Goal: Task Accomplishment & Management: Use online tool/utility

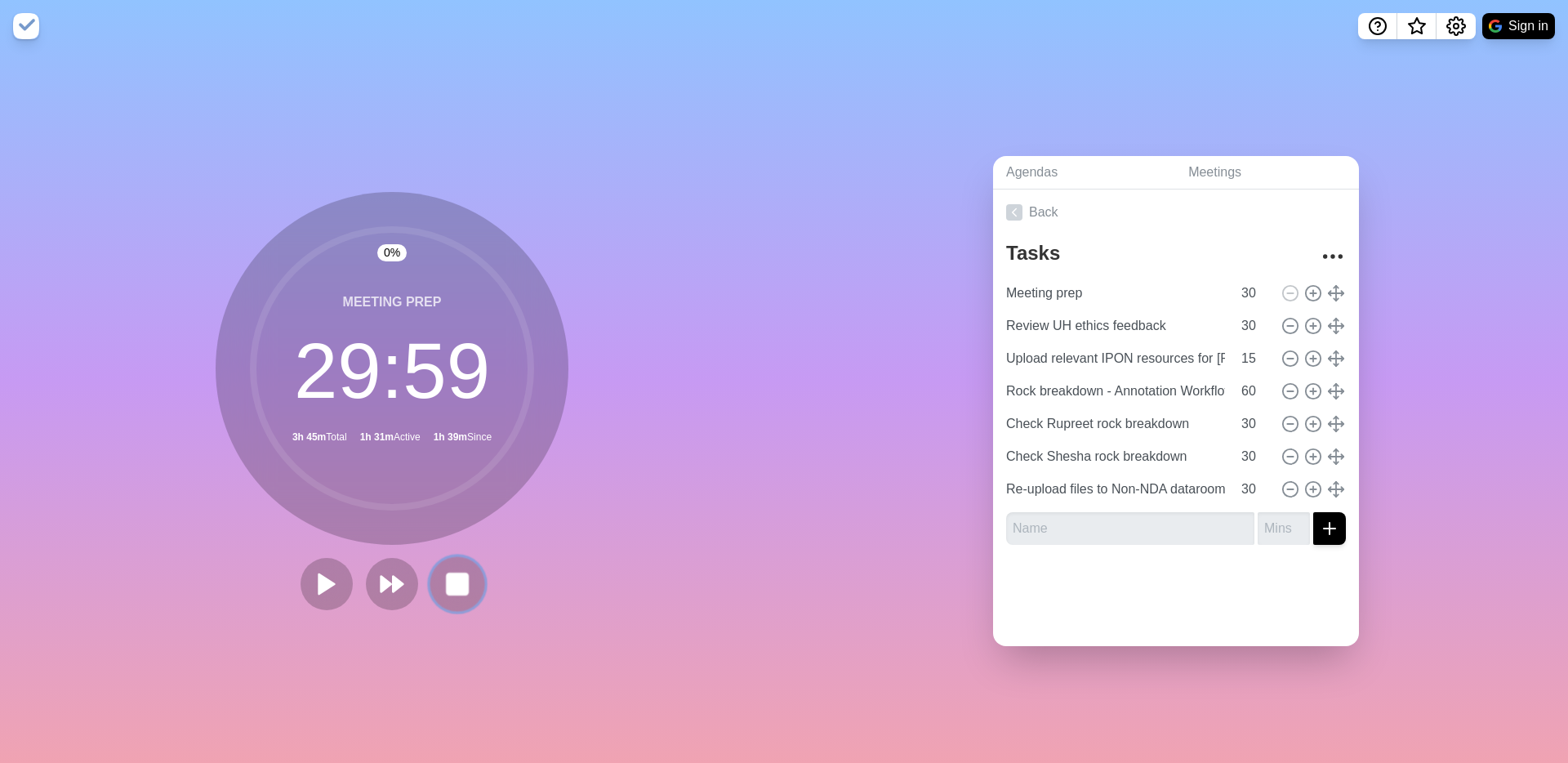
click at [449, 594] on rect at bounding box center [457, 584] width 21 height 21
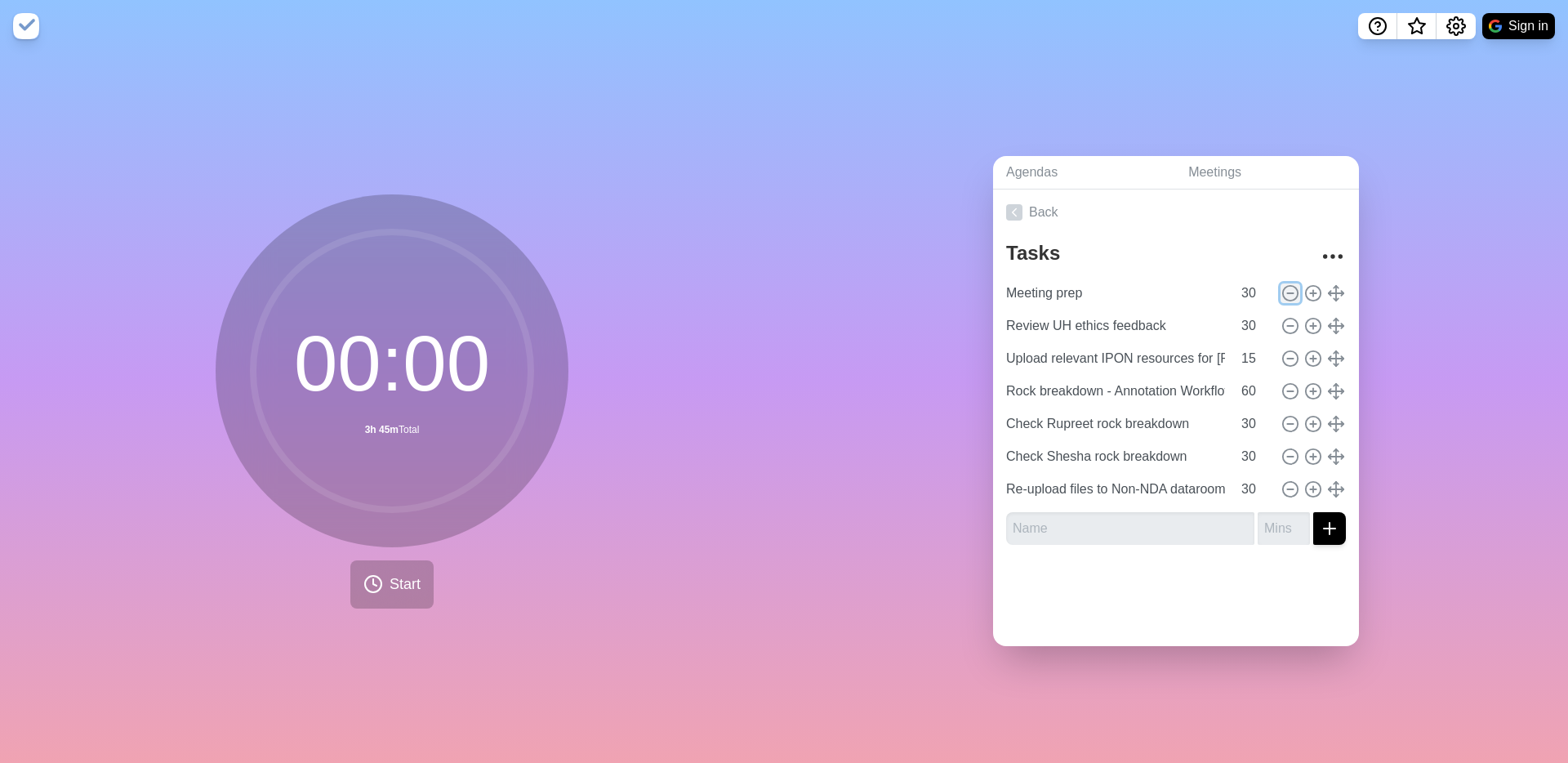
click at [1292, 294] on icon at bounding box center [1290, 293] width 18 height 18
type input "Review UH ethics feedback"
type input "Upload relevant IPON resources for [PERSON_NAME]"
type input "15"
type input "Rock breakdown - Annotation Workflow"
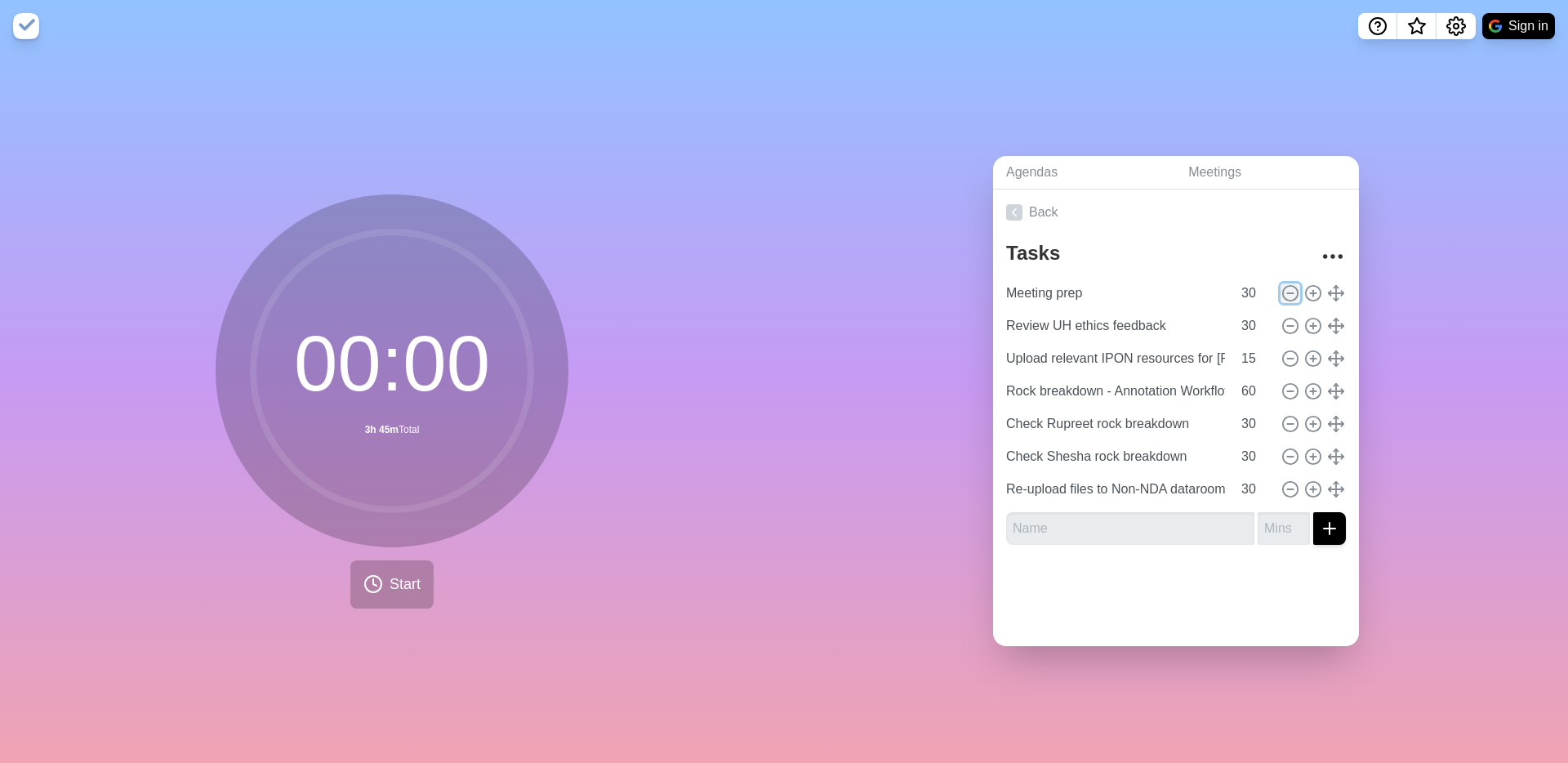
type input "60"
type input "Check Rupreet rock breakdown"
type input "30"
type input "Check Shesha rock breakdown"
type input "Re-upload files to Non-NDA dataroom"
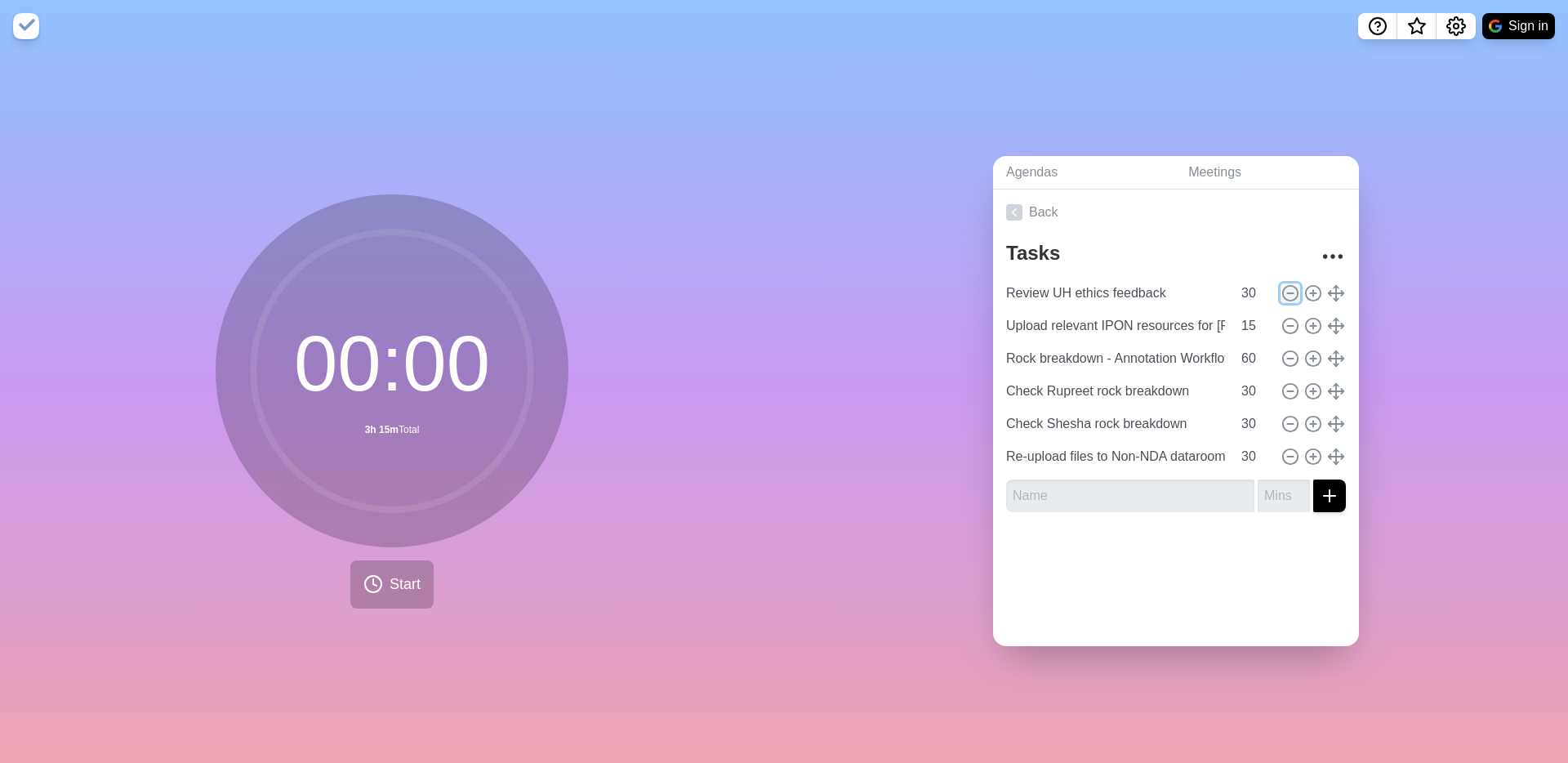
click at [1292, 294] on icon at bounding box center [1290, 293] width 18 height 18
type input "Upload relevant IPON resources for [PERSON_NAME]"
type input "15"
type input "Rock breakdown - Annotation Workflow"
type input "60"
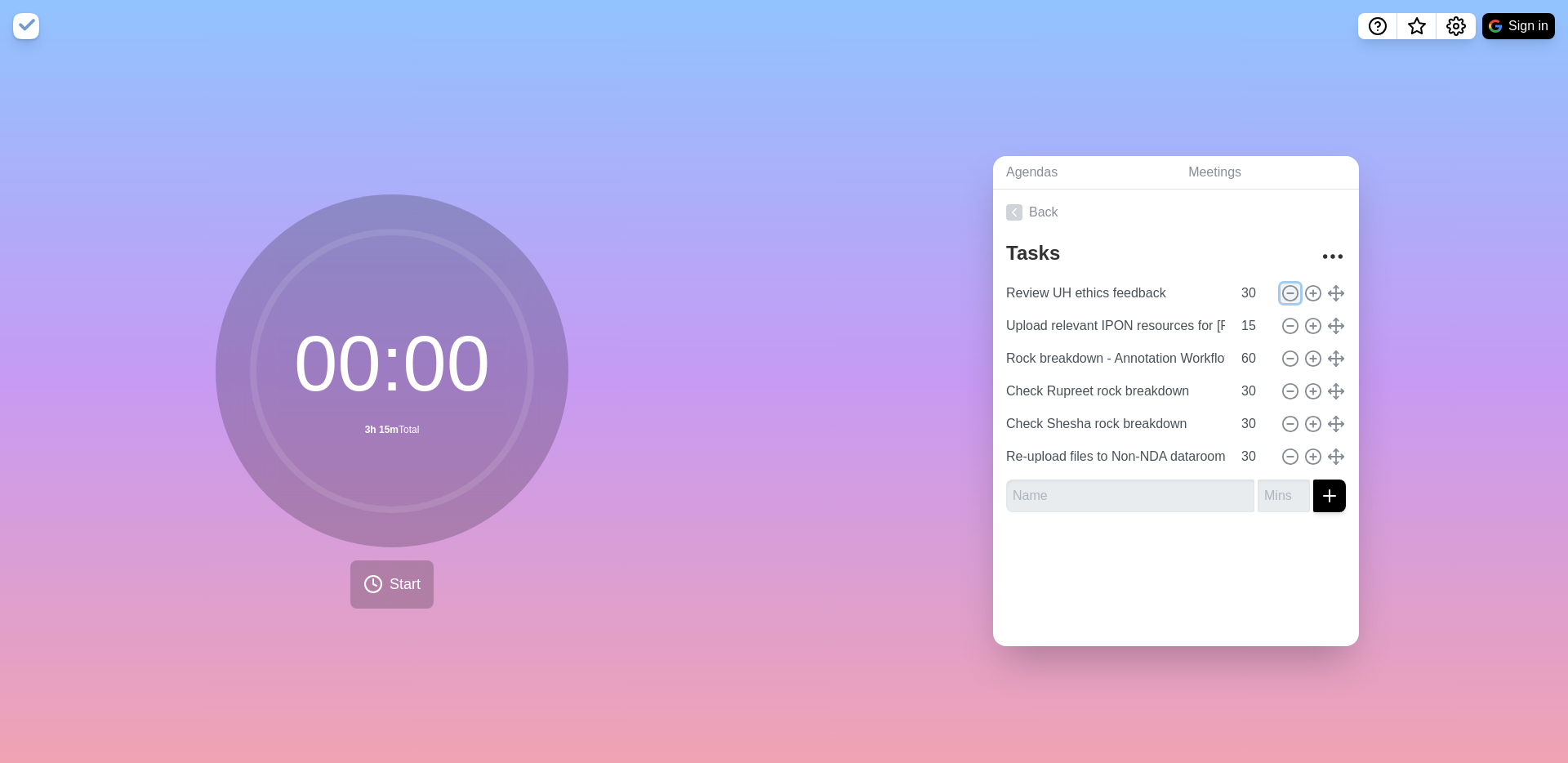
type input "Check Rupreet rock breakdown"
type input "30"
type input "Check Shesha rock breakdown"
type input "Re-upload files to Non-NDA dataroom"
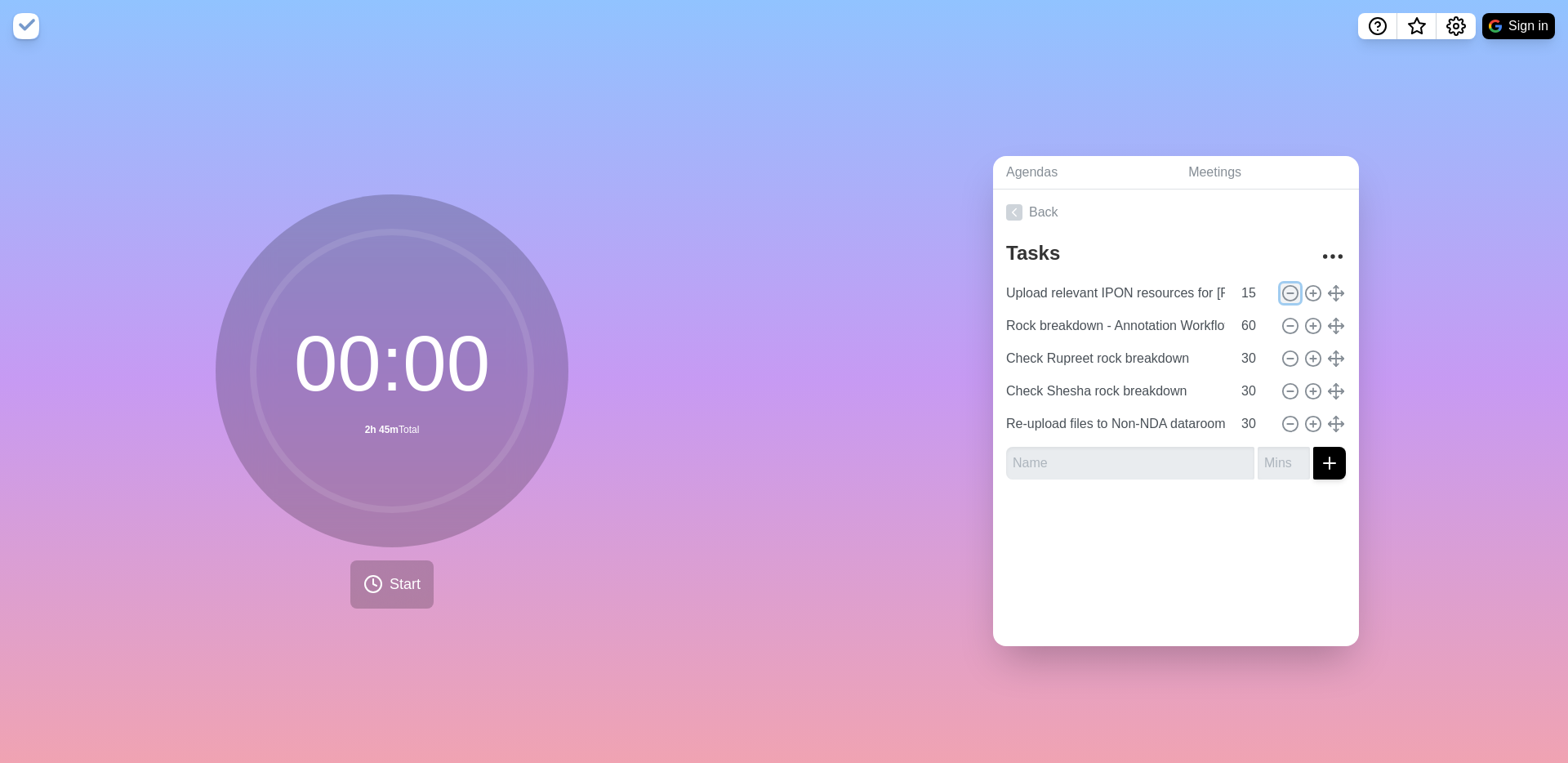
click at [1292, 294] on icon at bounding box center [1290, 293] width 18 height 18
type input "Rock breakdown - Annotation Workflow"
type input "60"
type input "Check Rupreet rock breakdown"
type input "30"
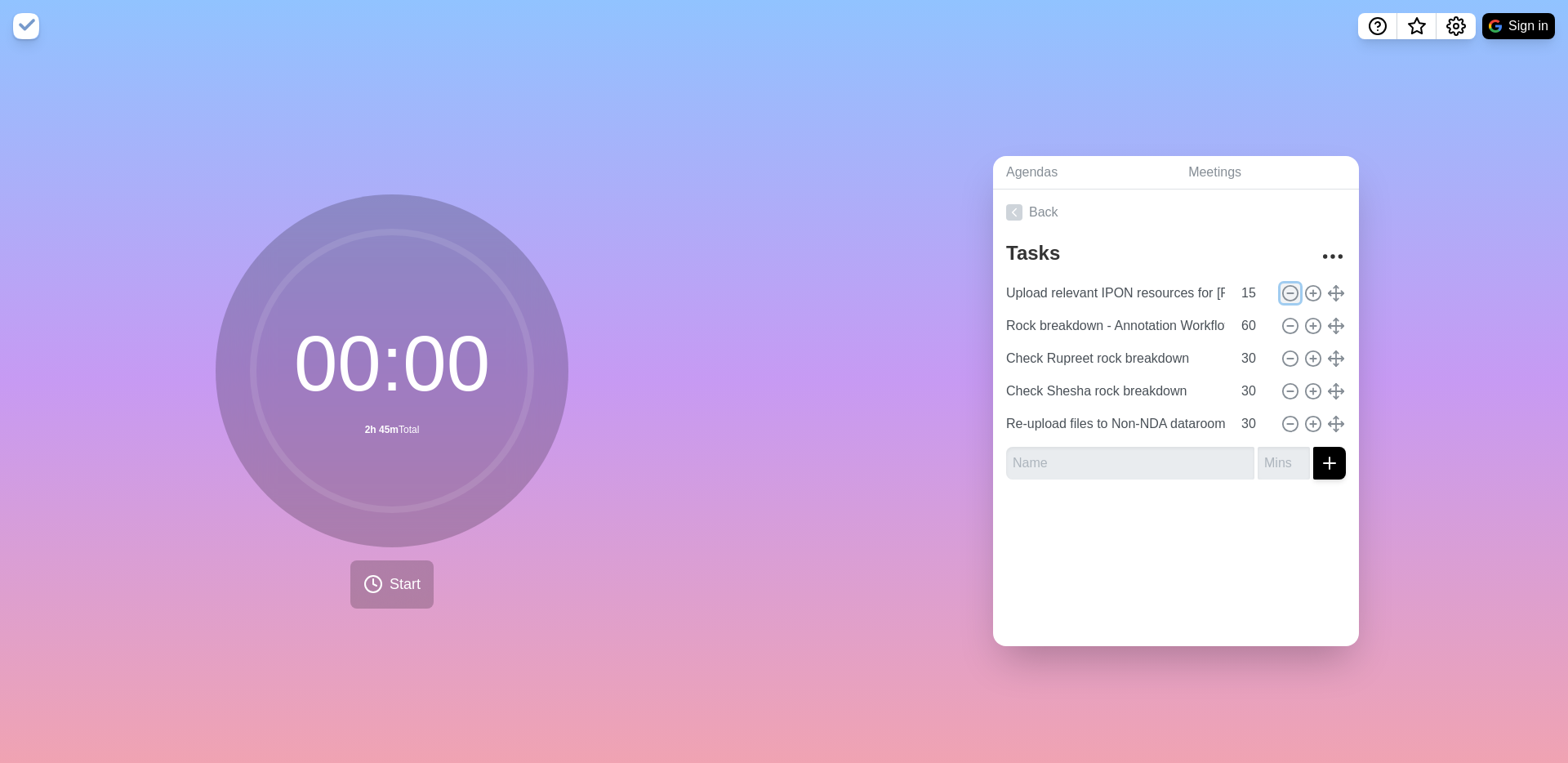
type input "Check Shesha rock breakdown"
type input "Re-upload files to Non-NDA dataroom"
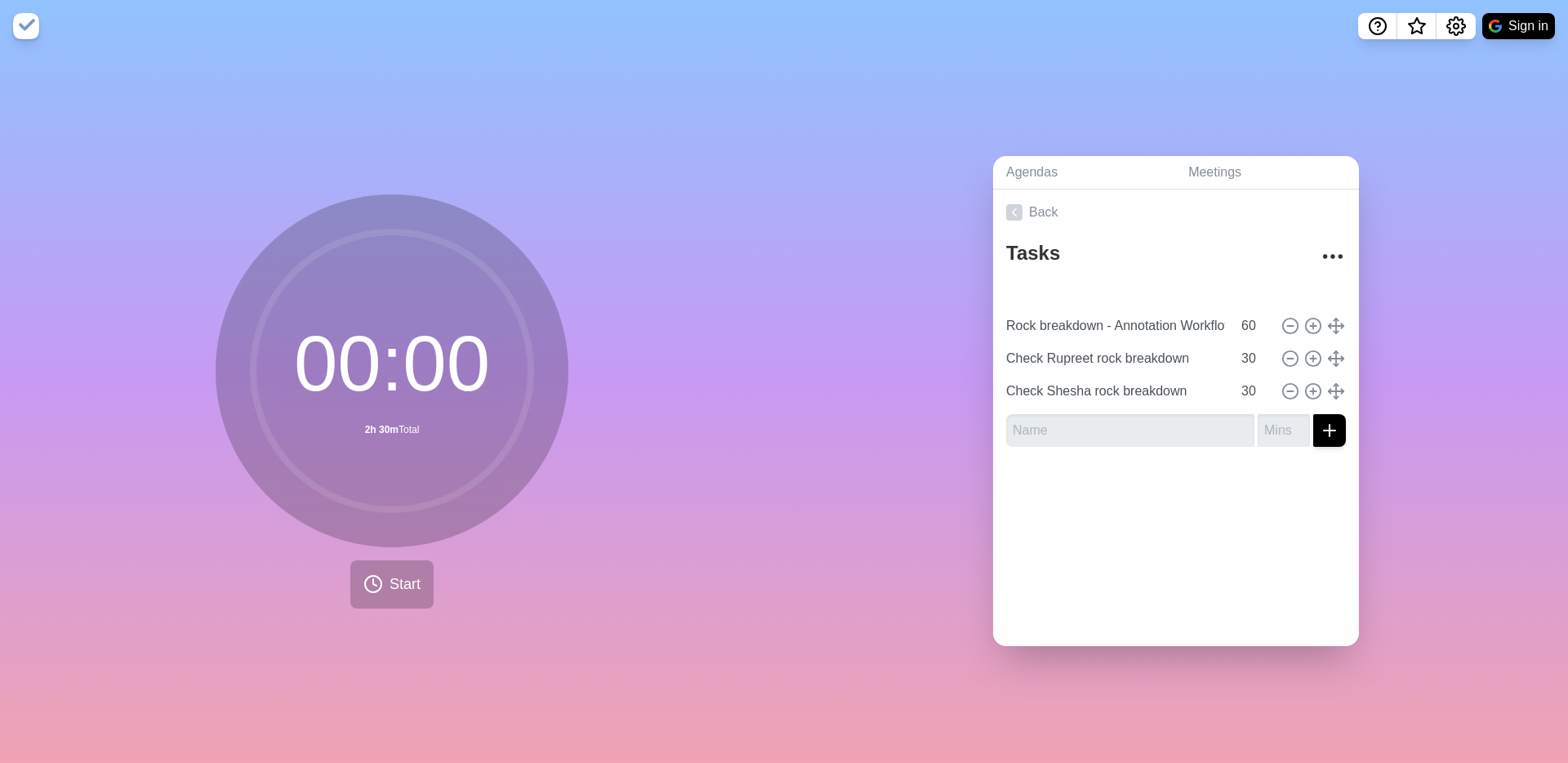
type input "Re-upload files to Non-NDA dataroom"
type input "30"
type input "Rock breakdown - Annotation Workflow"
type input "60"
type input "Check Rupreet rock breakdown"
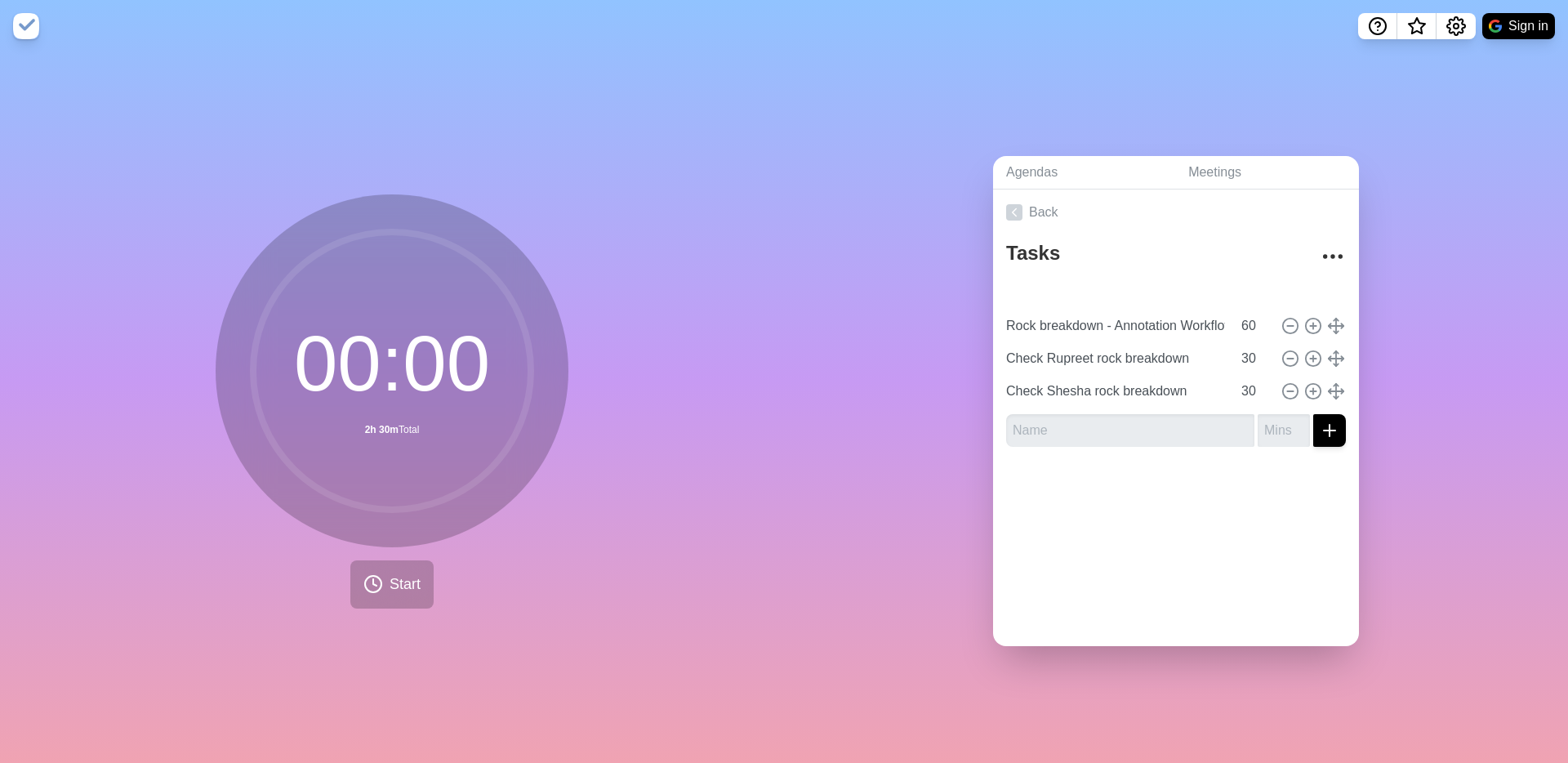
type input "Check Shesha rock breakdown"
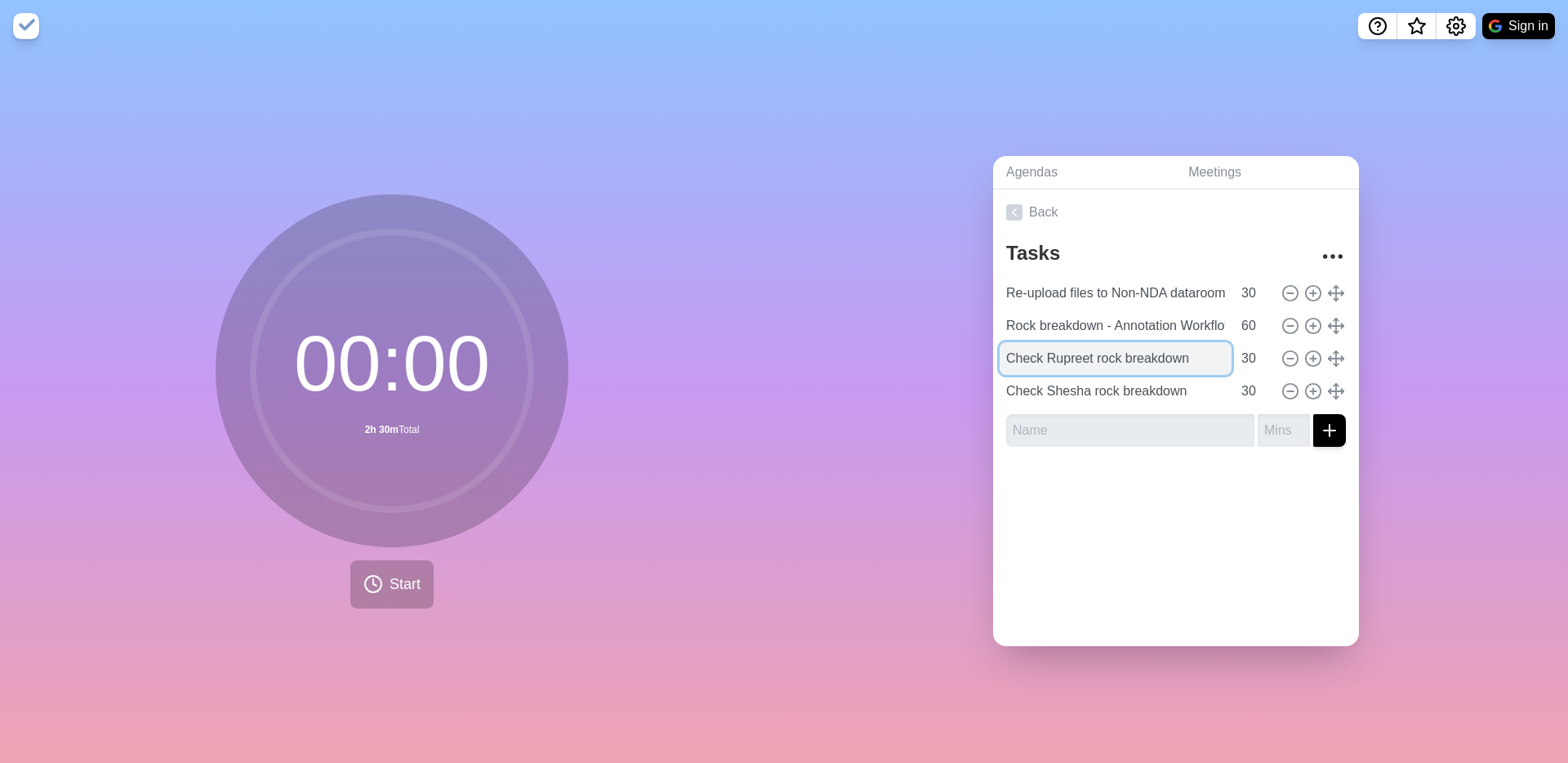
click at [1080, 361] on input "Check Rupreet rock breakdown" at bounding box center [1116, 358] width 232 height 33
click at [1092, 361] on input "Check Rupreet rock breakdown" at bounding box center [1116, 358] width 232 height 33
type input "Check Rupreet & Shesha rock breakdown"
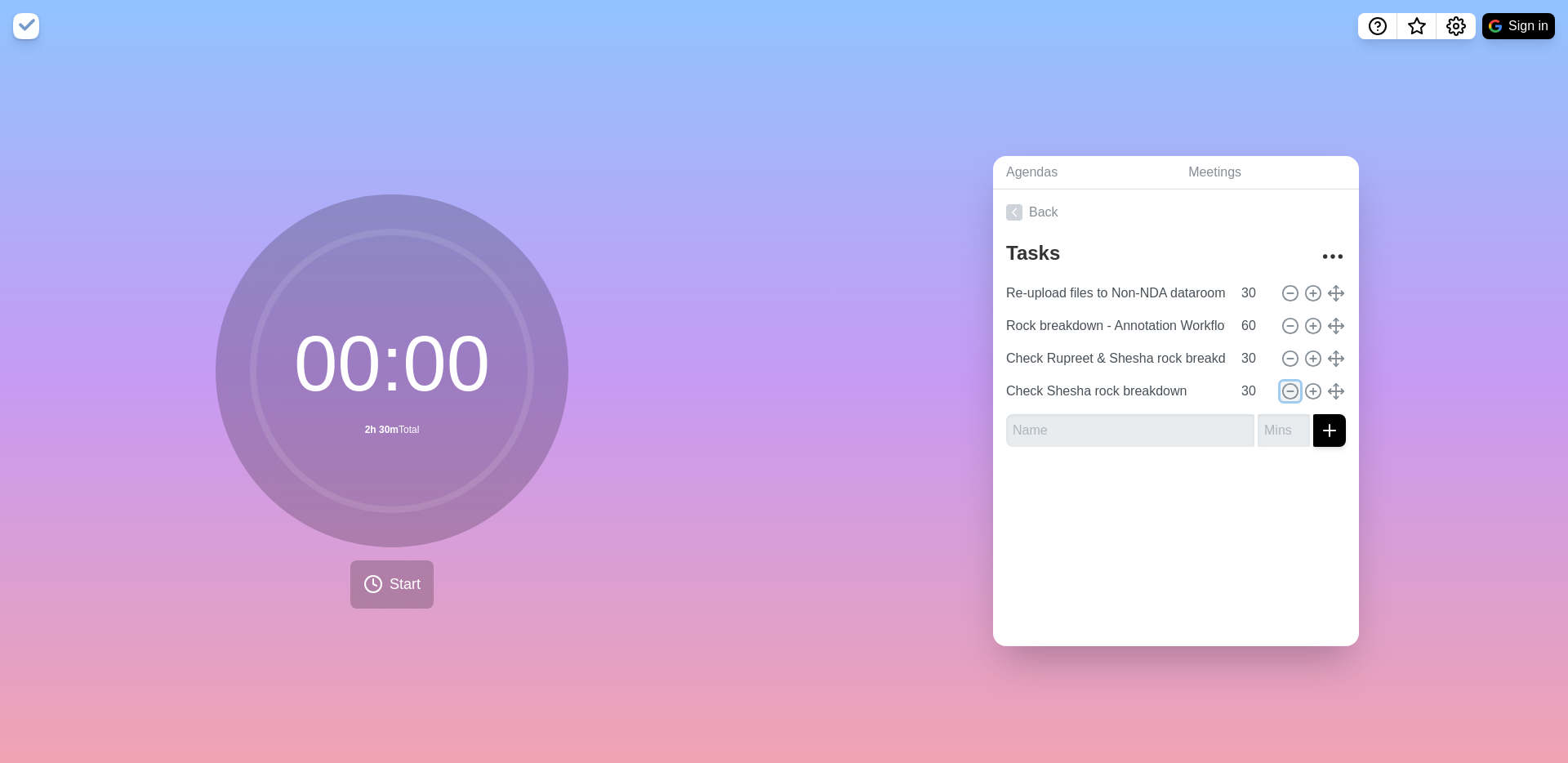
click at [1294, 392] on icon at bounding box center [1290, 391] width 18 height 18
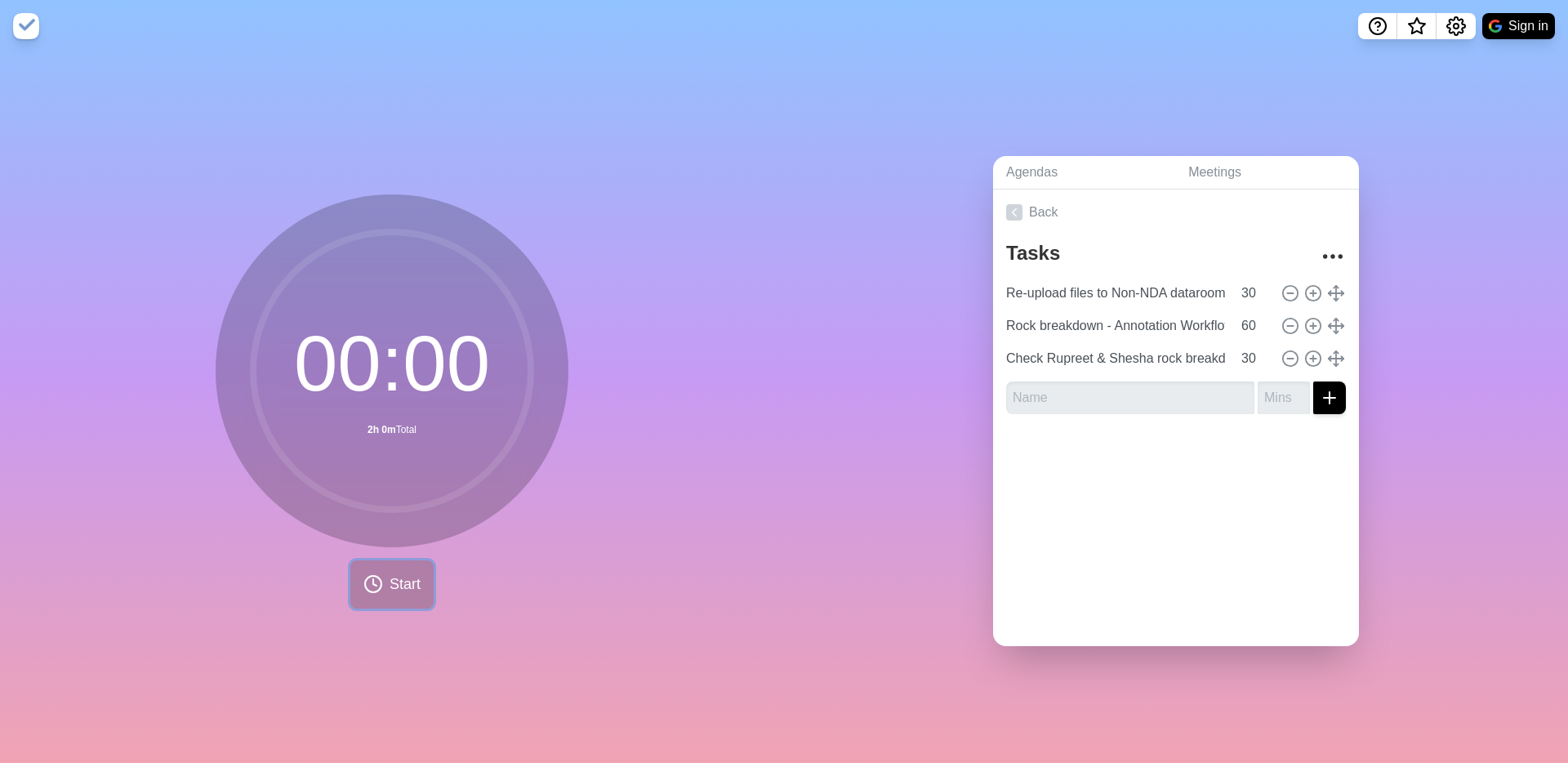
click at [380, 589] on icon at bounding box center [373, 583] width 20 height 20
